Goal: Information Seeking & Learning: Learn about a topic

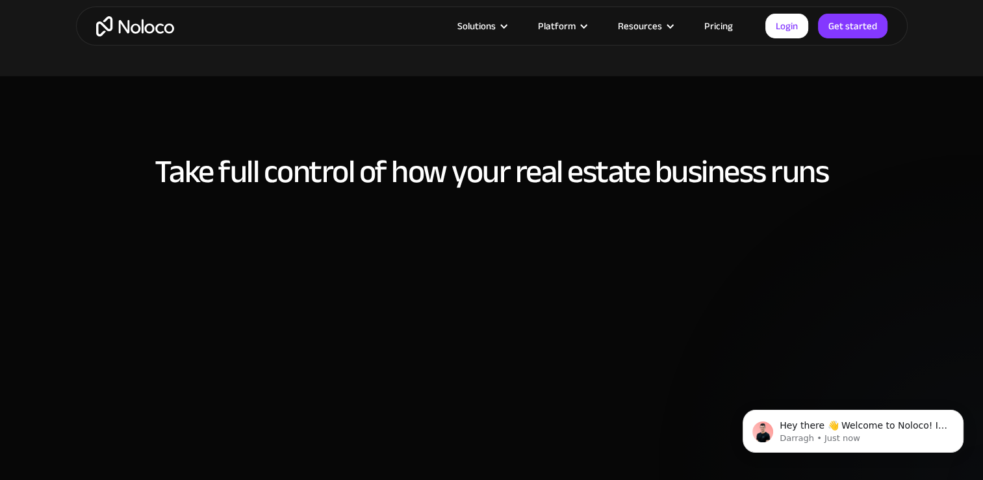
scroll to position [845, 0]
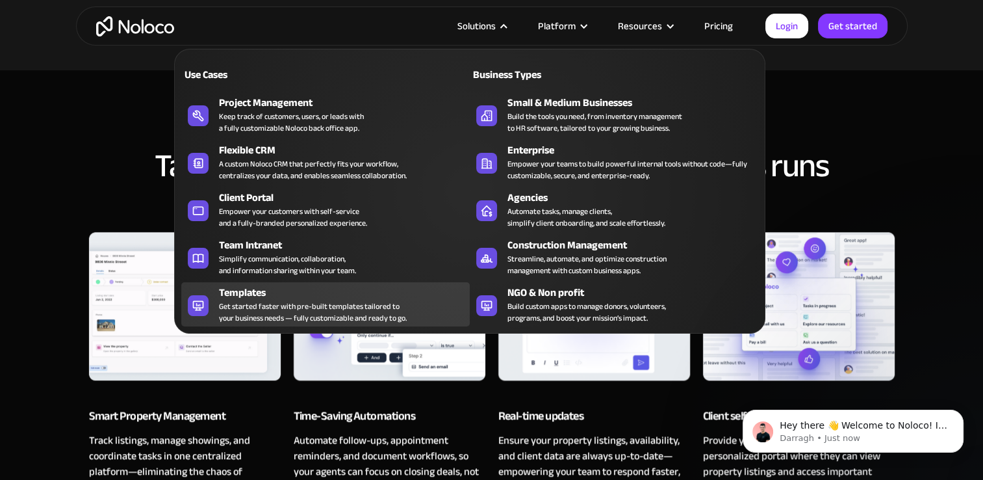
drag, startPoint x: 253, startPoint y: 296, endPoint x: 259, endPoint y: 295, distance: 6.5
click at [253, 296] on div "Templates" at bounding box center [347, 293] width 257 height 16
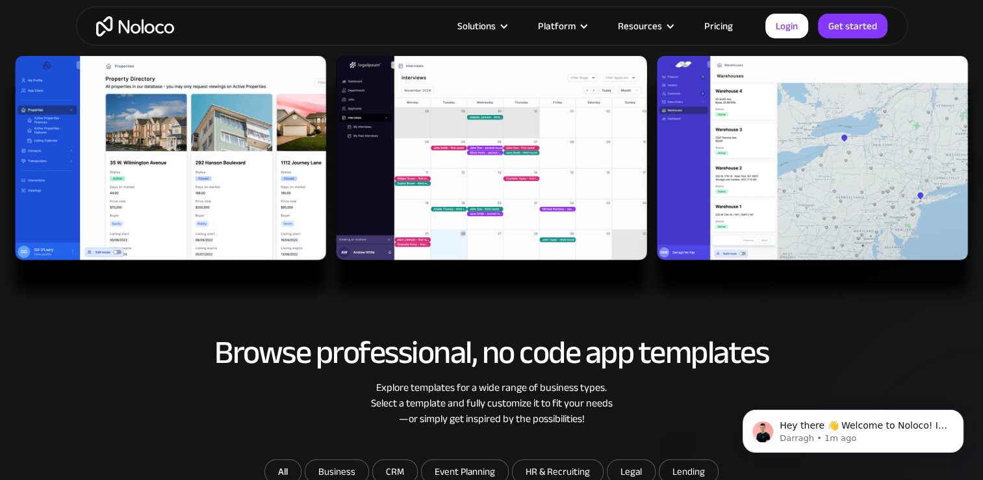
scroll to position [380, 0]
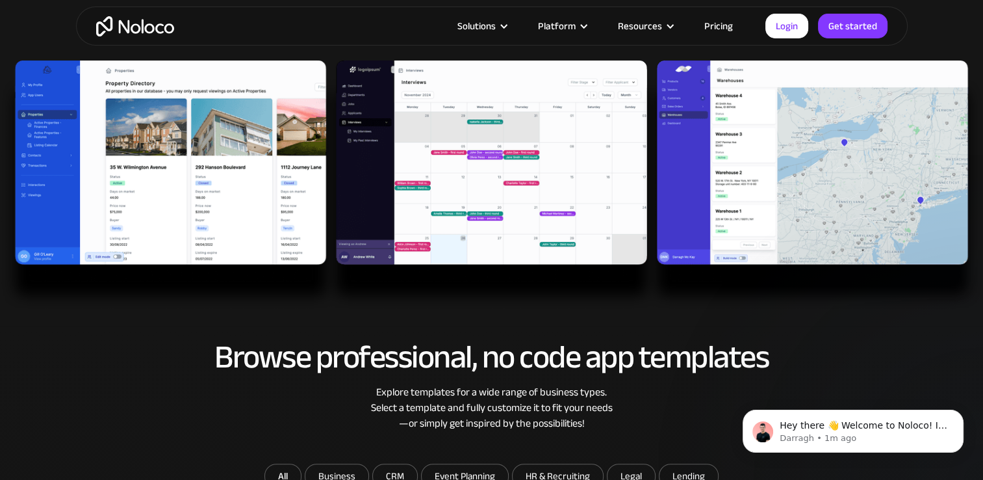
click at [268, 136] on img at bounding box center [491, 185] width 983 height 250
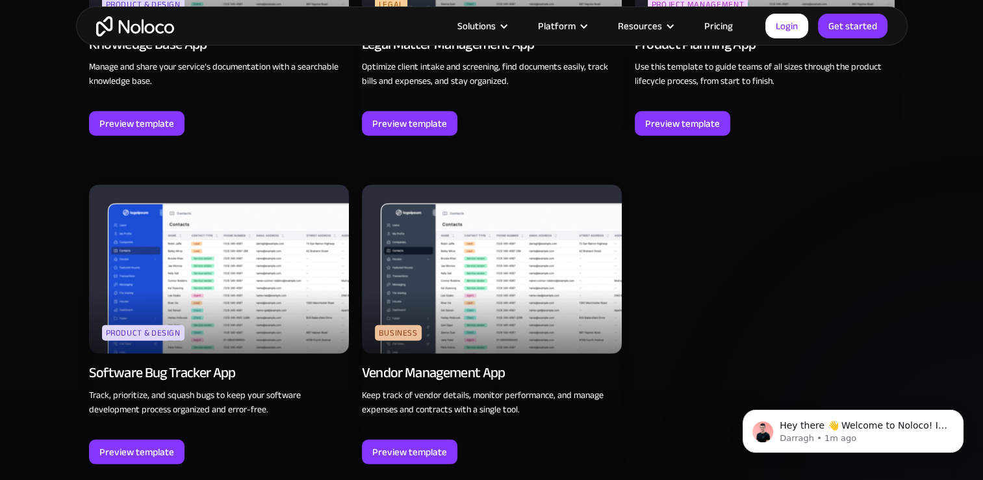
scroll to position [3694, 0]
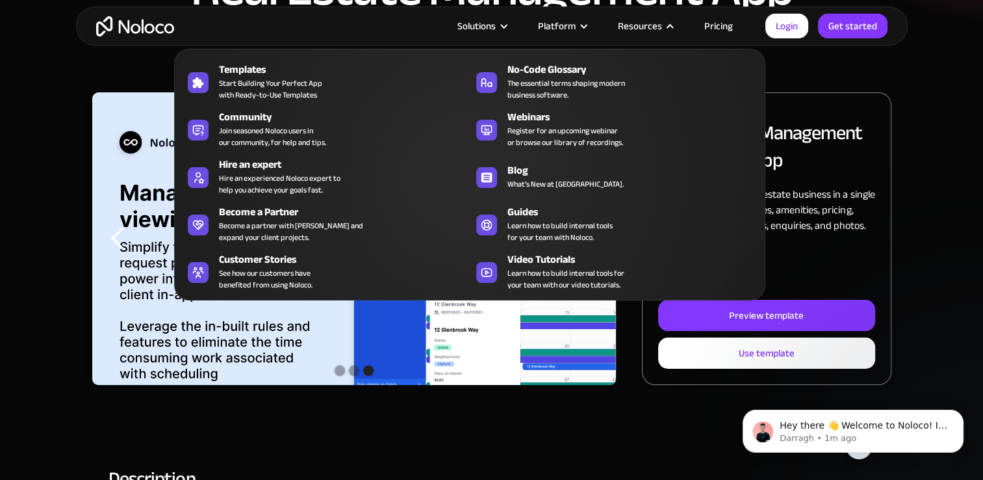
scroll to position [130, 0]
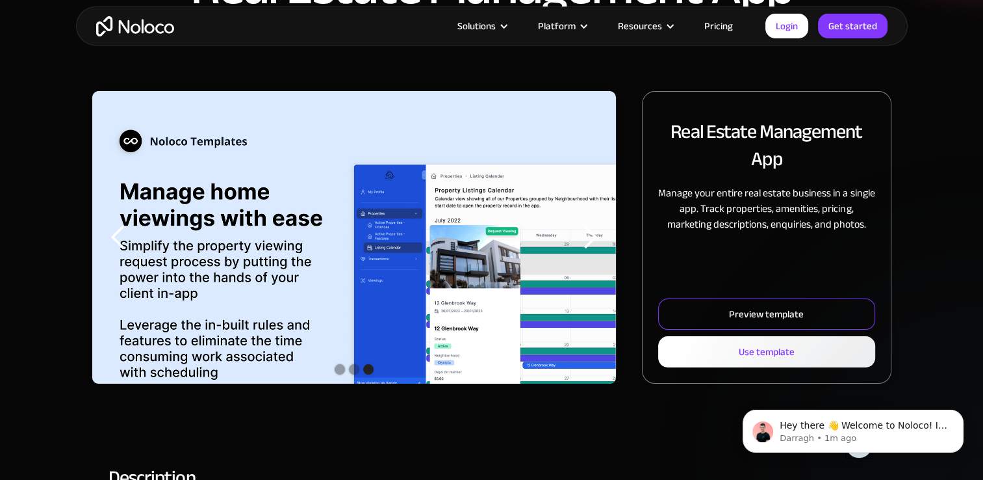
click at [737, 304] on link "Preview template" at bounding box center [766, 313] width 216 height 31
